Goal: Information Seeking & Learning: Find specific fact

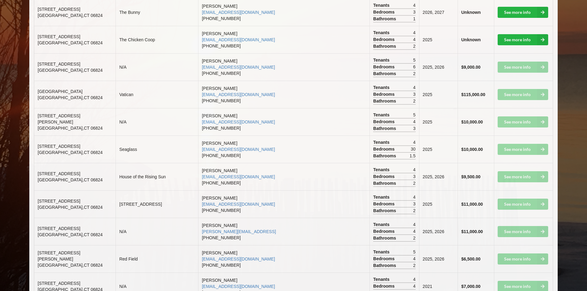
scroll to position [616, 0]
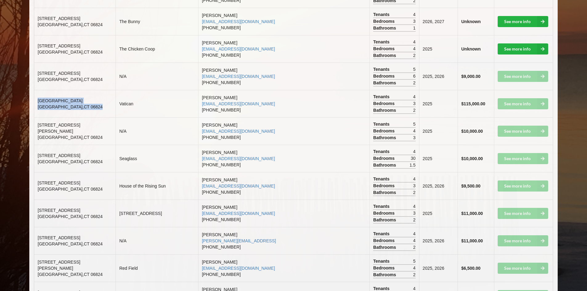
drag, startPoint x: 72, startPoint y: 104, endPoint x: 37, endPoint y: 95, distance: 36.4
click at [37, 95] on td "[STREET_ADDRESS]" at bounding box center [74, 103] width 81 height 27
copy td "[STREET_ADDRESS]"
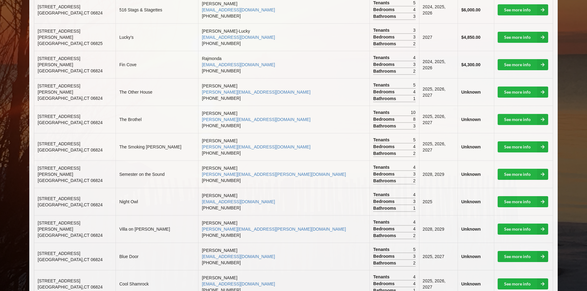
scroll to position [154, 0]
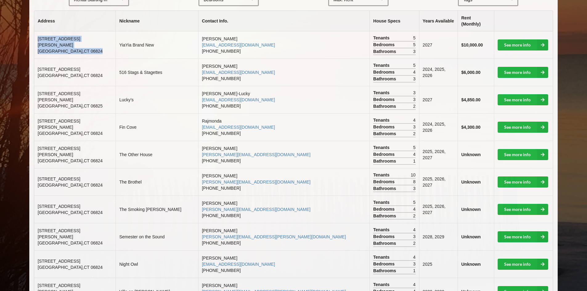
drag, startPoint x: 76, startPoint y: 43, endPoint x: 36, endPoint y: 33, distance: 41.5
click at [36, 33] on td "[STREET_ADDRESS][PERSON_NAME]" at bounding box center [74, 44] width 81 height 27
copy td "[STREET_ADDRESS][PERSON_NAME]"
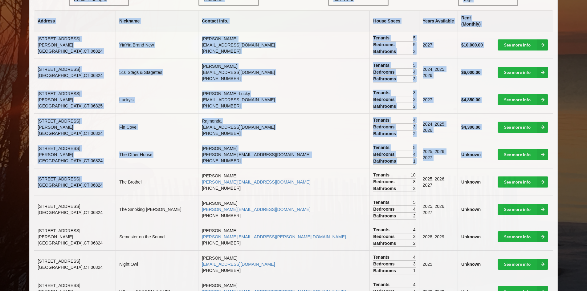
drag, startPoint x: 82, startPoint y: 185, endPoint x: 30, endPoint y: 173, distance: 53.2
click at [44, 177] on span "[STREET_ADDRESS]" at bounding box center [59, 179] width 43 height 5
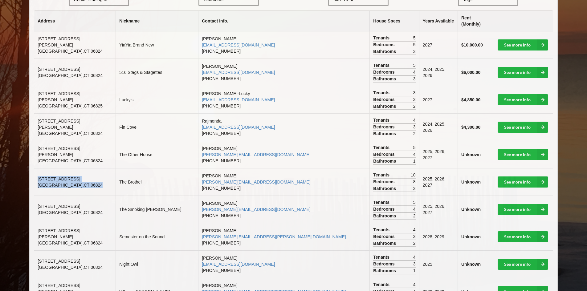
drag, startPoint x: 38, startPoint y: 172, endPoint x: 83, endPoint y: 182, distance: 46.6
click at [83, 182] on td "[STREET_ADDRESS]" at bounding box center [74, 181] width 81 height 27
copy td "[STREET_ADDRESS]"
